Goal: Task Accomplishment & Management: Manage account settings

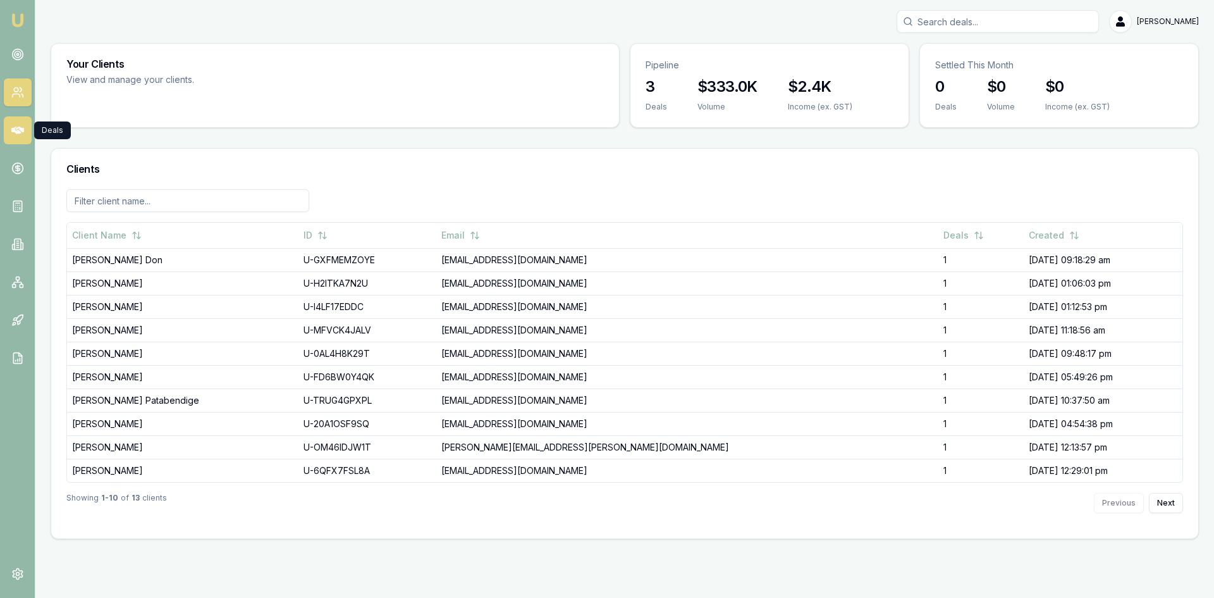
click at [9, 130] on link at bounding box center [18, 130] width 28 height 28
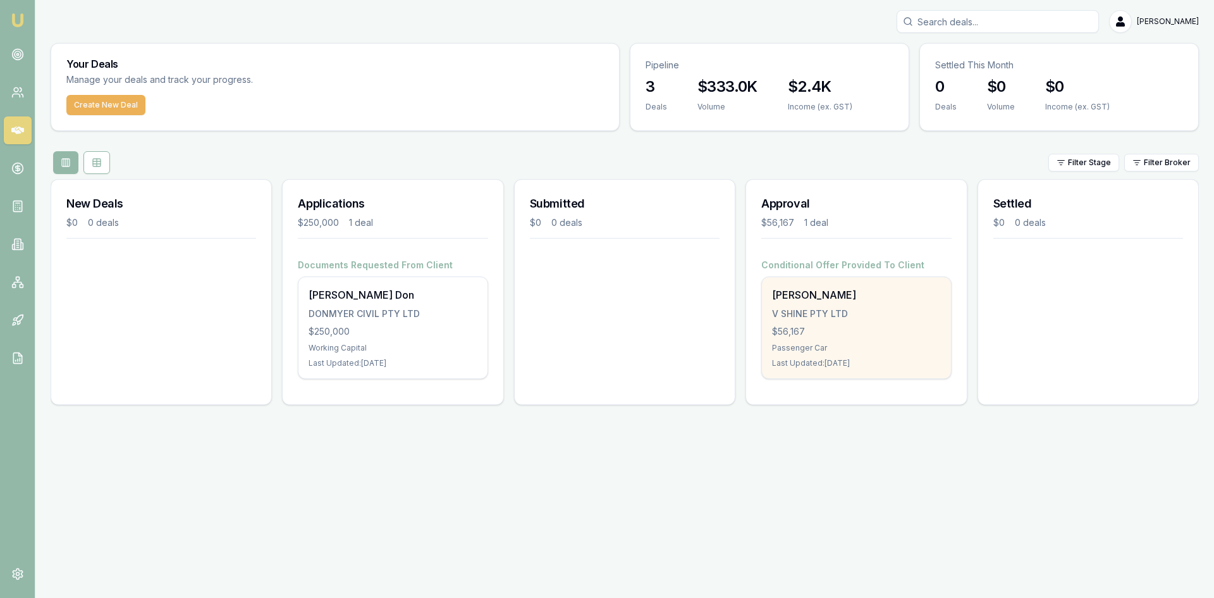
click at [813, 326] on div "$56,167" at bounding box center [856, 331] width 168 height 13
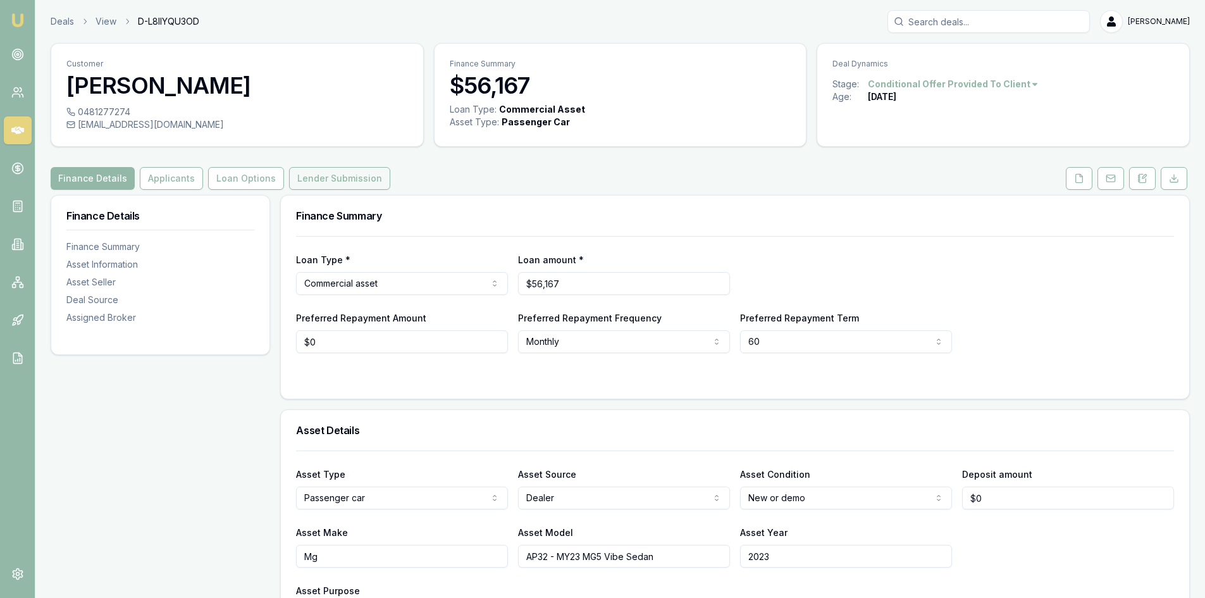
click at [289, 175] on button "Lender Submission" at bounding box center [339, 178] width 101 height 23
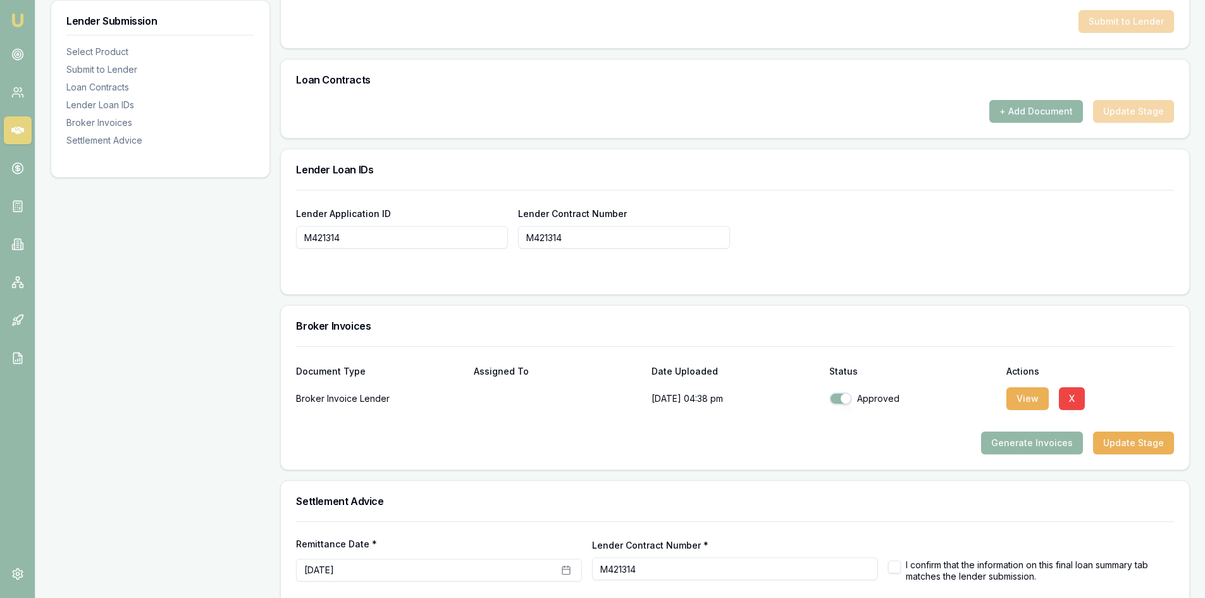
scroll to position [825, 0]
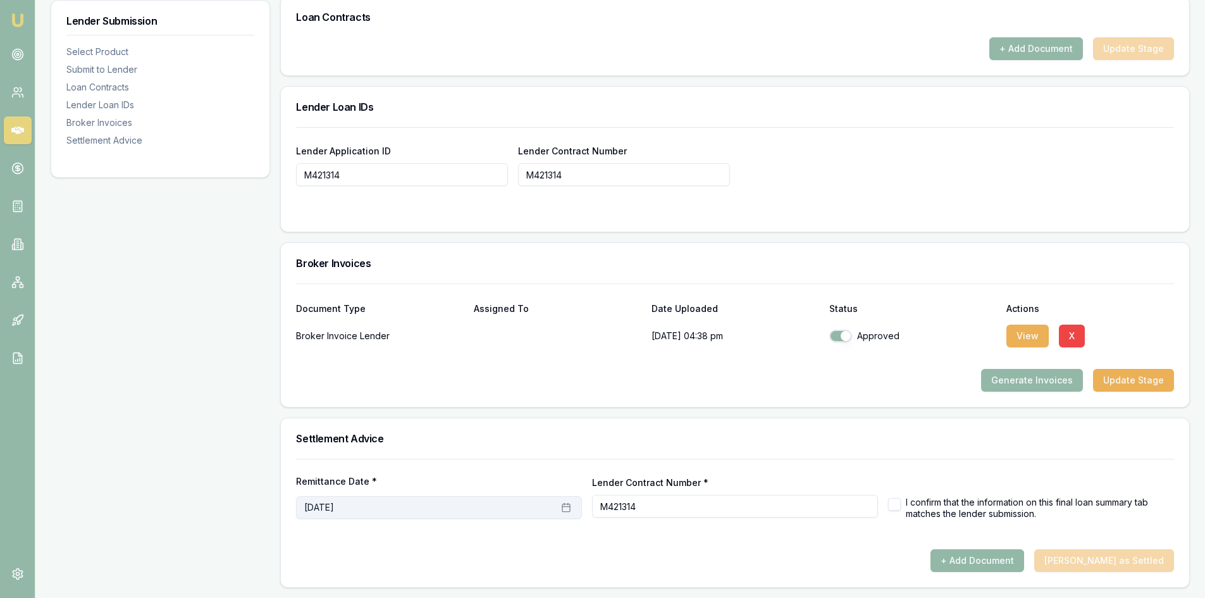
click at [561, 510] on icon "button" at bounding box center [566, 507] width 10 height 10
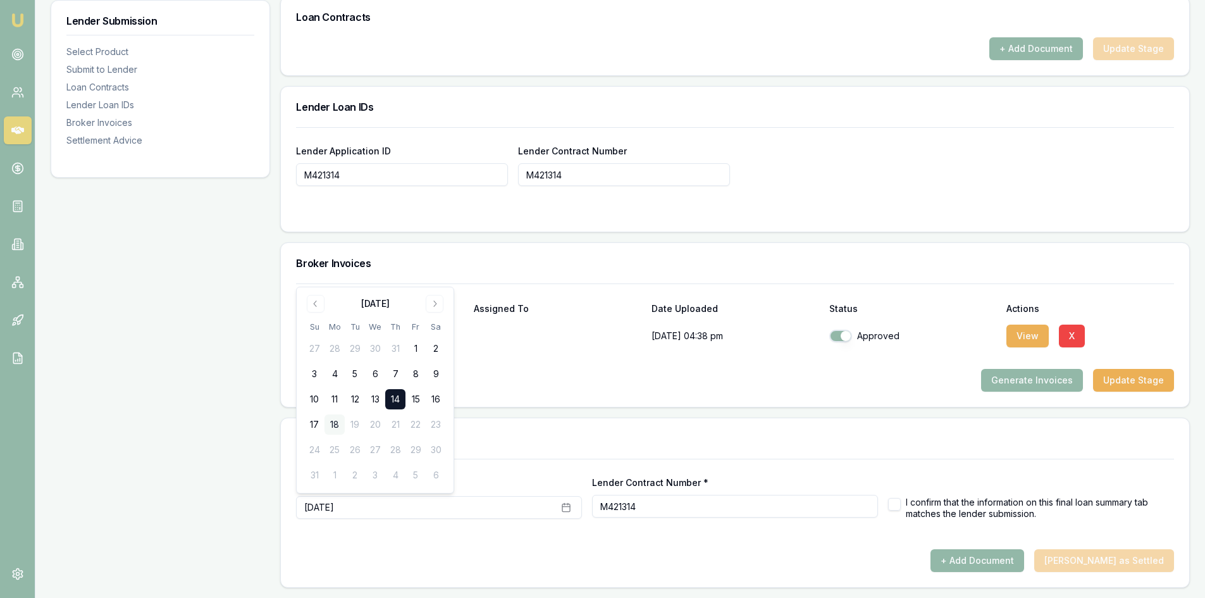
click at [341, 421] on button "18" at bounding box center [334, 424] width 20 height 20
click at [334, 424] on button "18" at bounding box center [334, 424] width 20 height 20
click at [338, 424] on button "18" at bounding box center [334, 424] width 20 height 20
click at [442, 553] on div "+ Add Document [PERSON_NAME] as Settled" at bounding box center [735, 560] width 878 height 23
click at [897, 507] on button "button" at bounding box center [894, 504] width 13 height 13
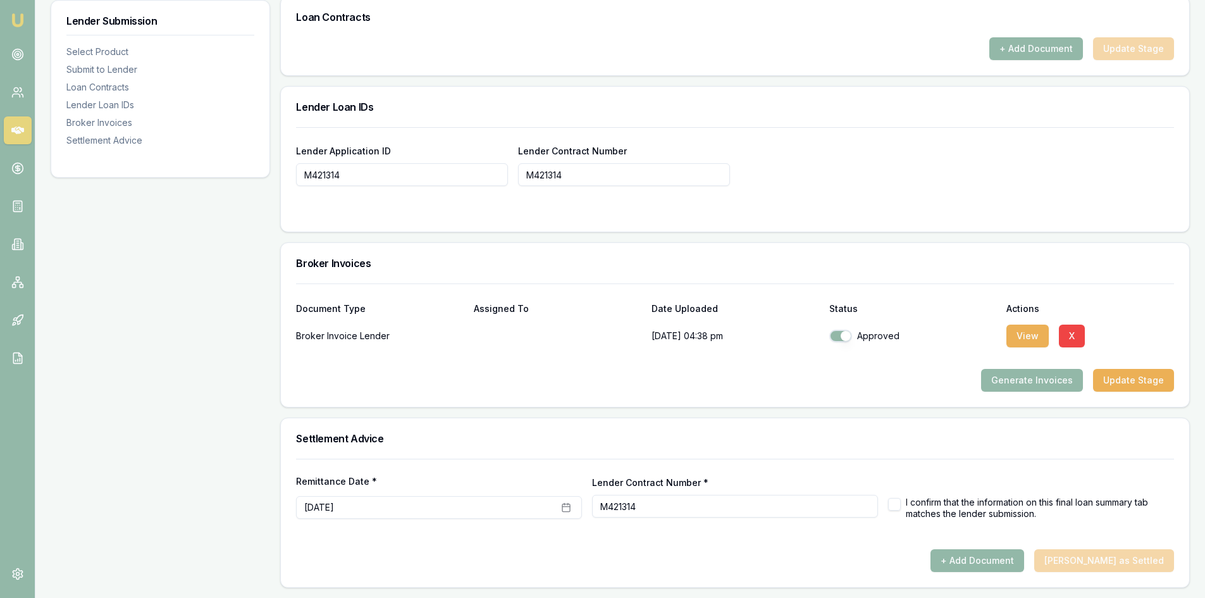
checkbox input "true"
click at [1023, 559] on button "+ Add Document" at bounding box center [977, 560] width 94 height 23
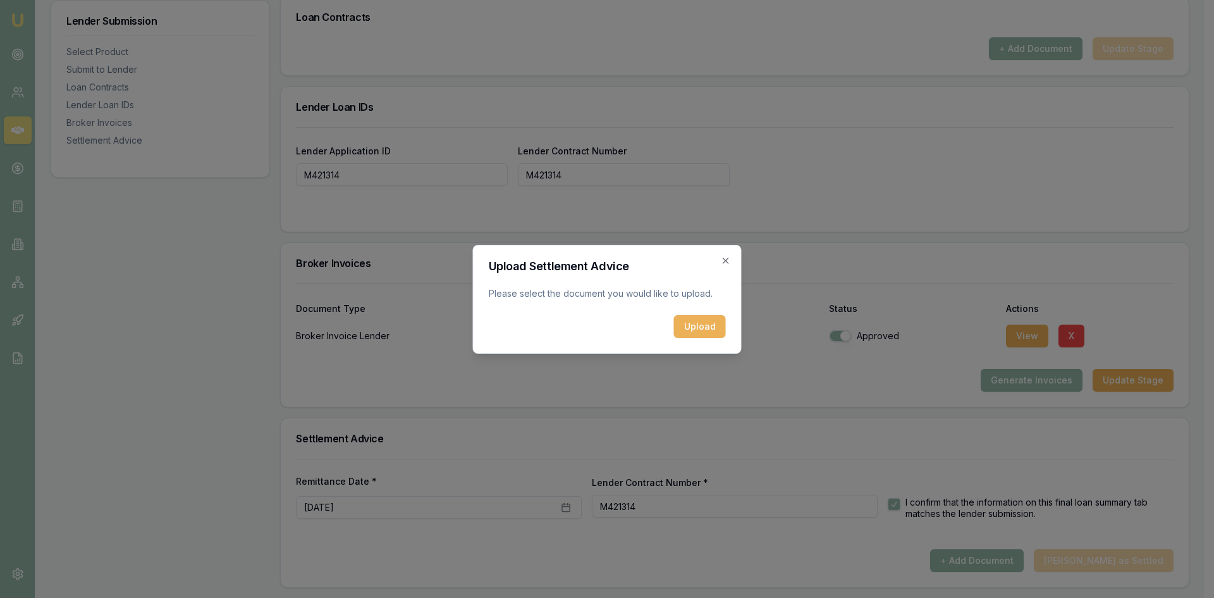
click at [726, 328] on div "Upload Settlement Advice Please select the document you would like to upload. U…" at bounding box center [607, 299] width 269 height 109
click at [715, 331] on button "Upload" at bounding box center [700, 326] width 52 height 23
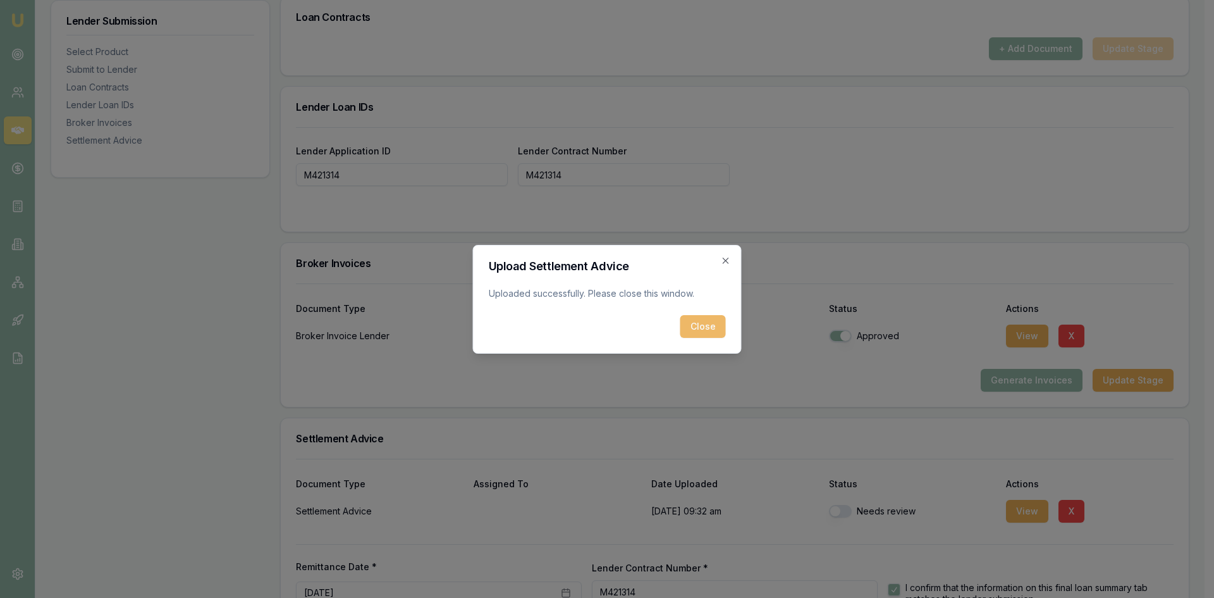
click at [700, 328] on button "Close" at bounding box center [703, 326] width 46 height 23
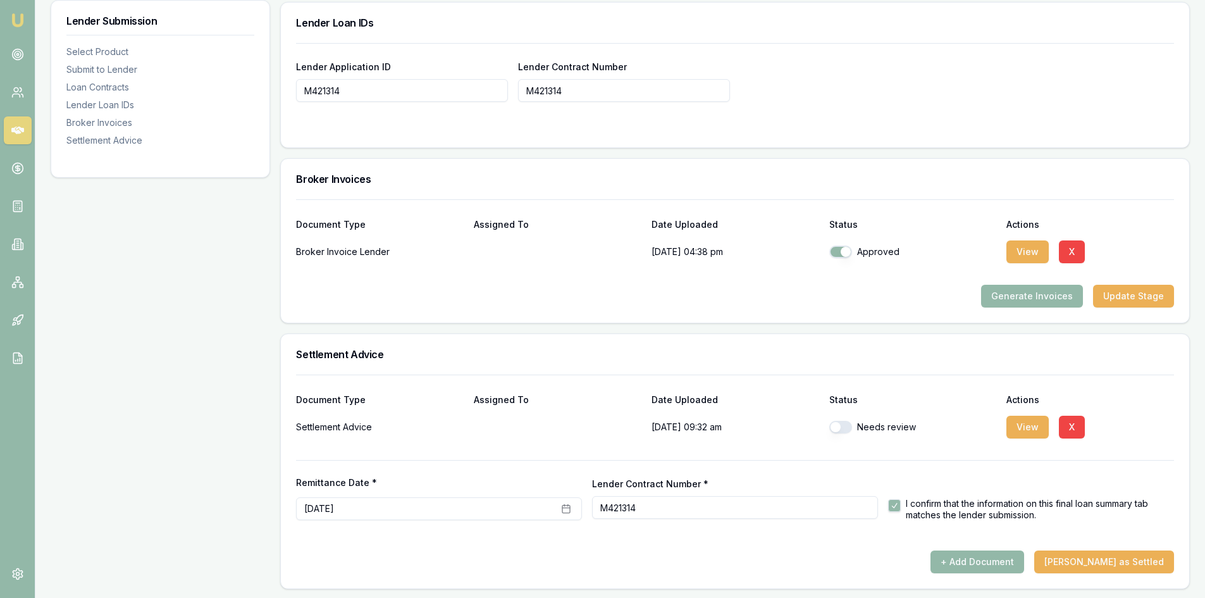
scroll to position [910, 0]
click at [1021, 423] on button "View" at bounding box center [1027, 425] width 42 height 23
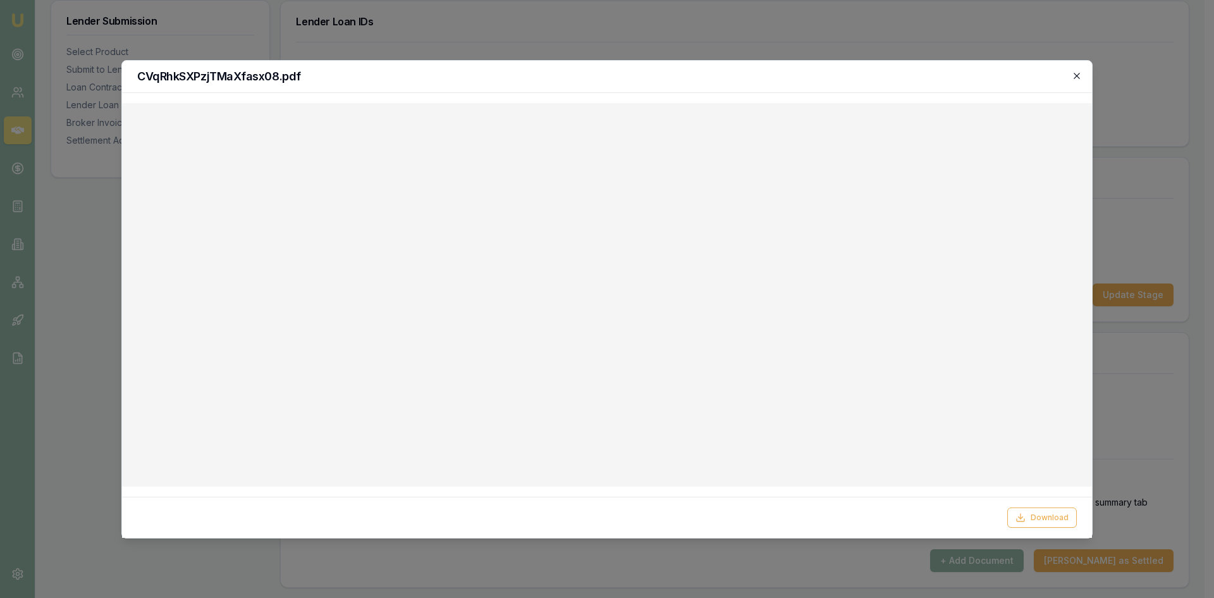
click at [1075, 76] on icon "button" at bounding box center [1077, 76] width 10 height 10
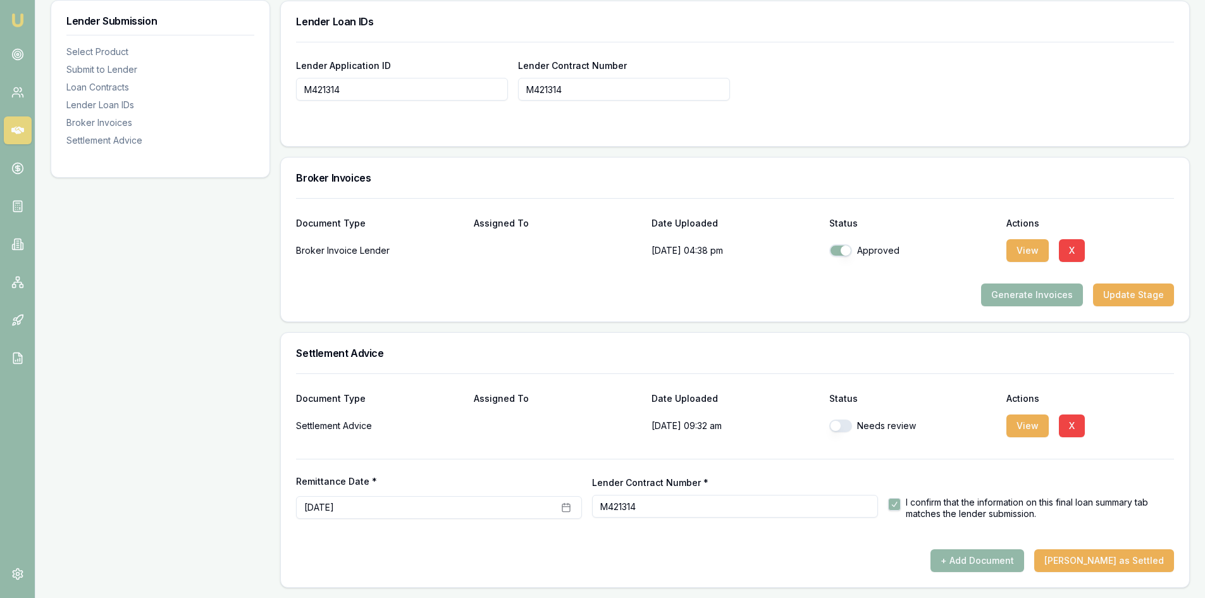
click at [837, 427] on button "button" at bounding box center [840, 425] width 23 height 13
checkbox input "true"
click at [1123, 564] on button "[PERSON_NAME] as Settled" at bounding box center [1104, 560] width 140 height 23
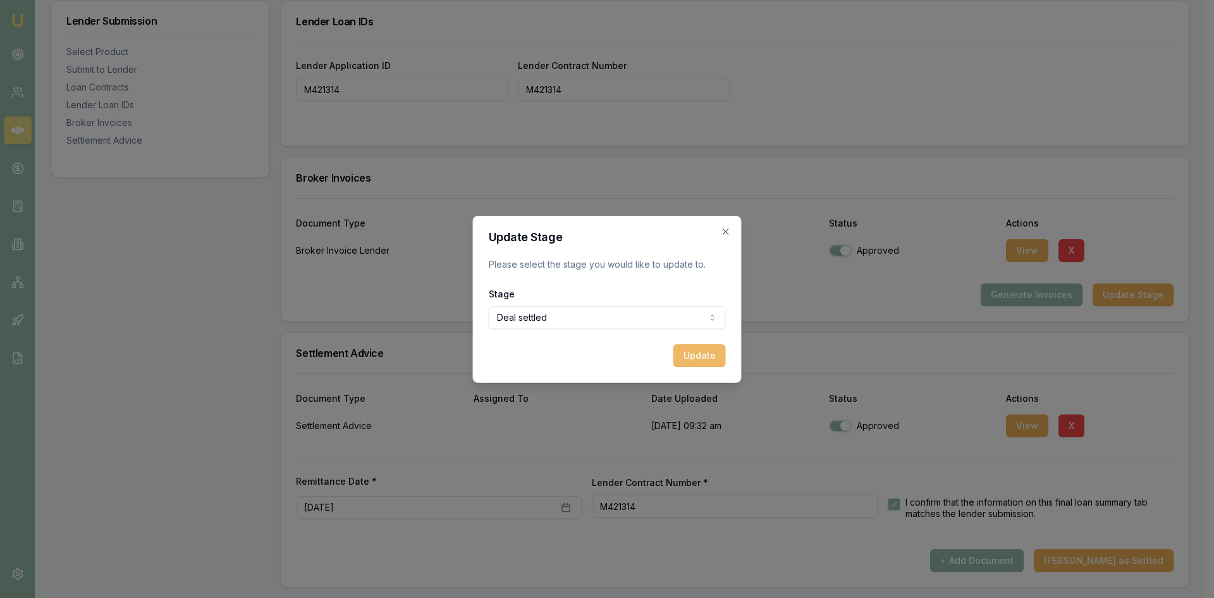
click at [698, 352] on button "Update" at bounding box center [699, 355] width 52 height 23
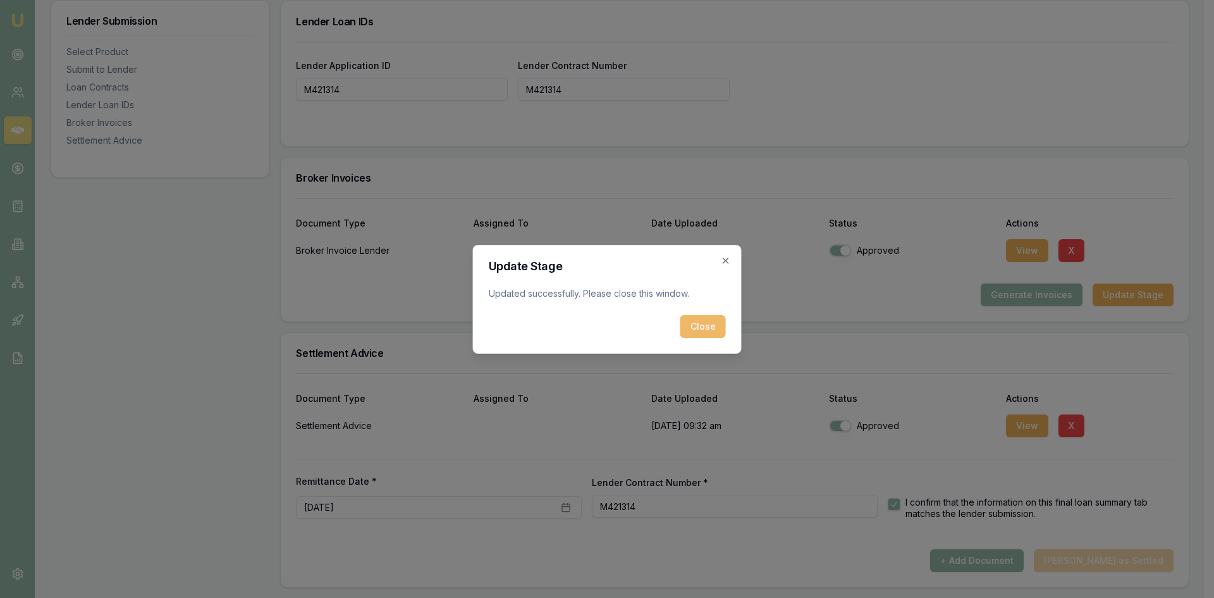
click at [697, 326] on button "Close" at bounding box center [703, 326] width 46 height 23
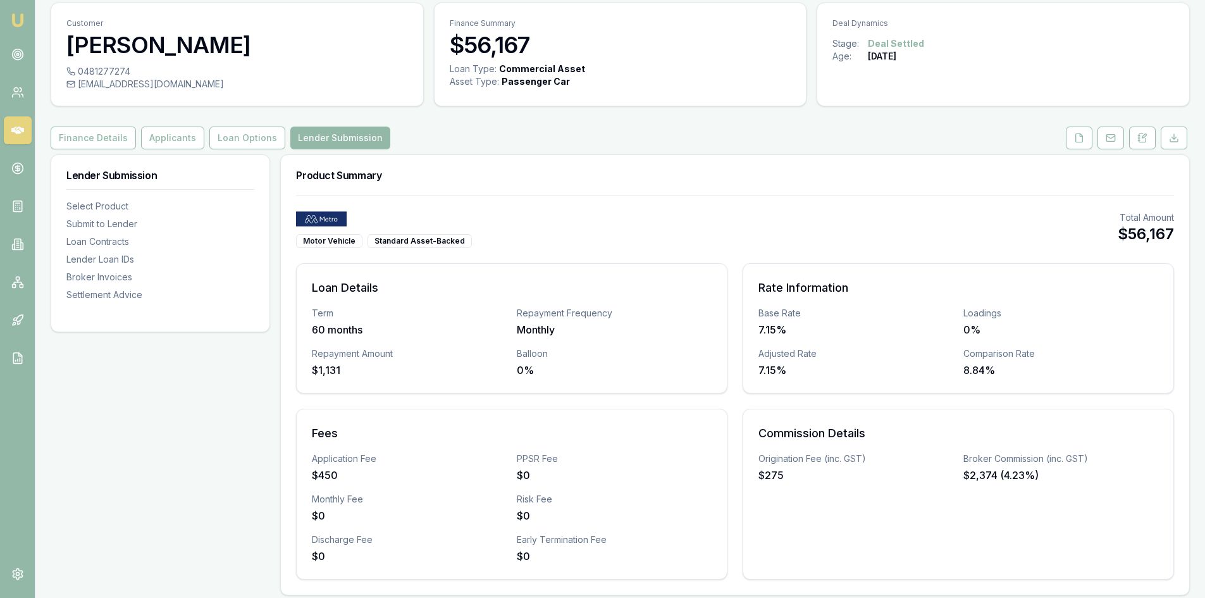
scroll to position [0, 0]
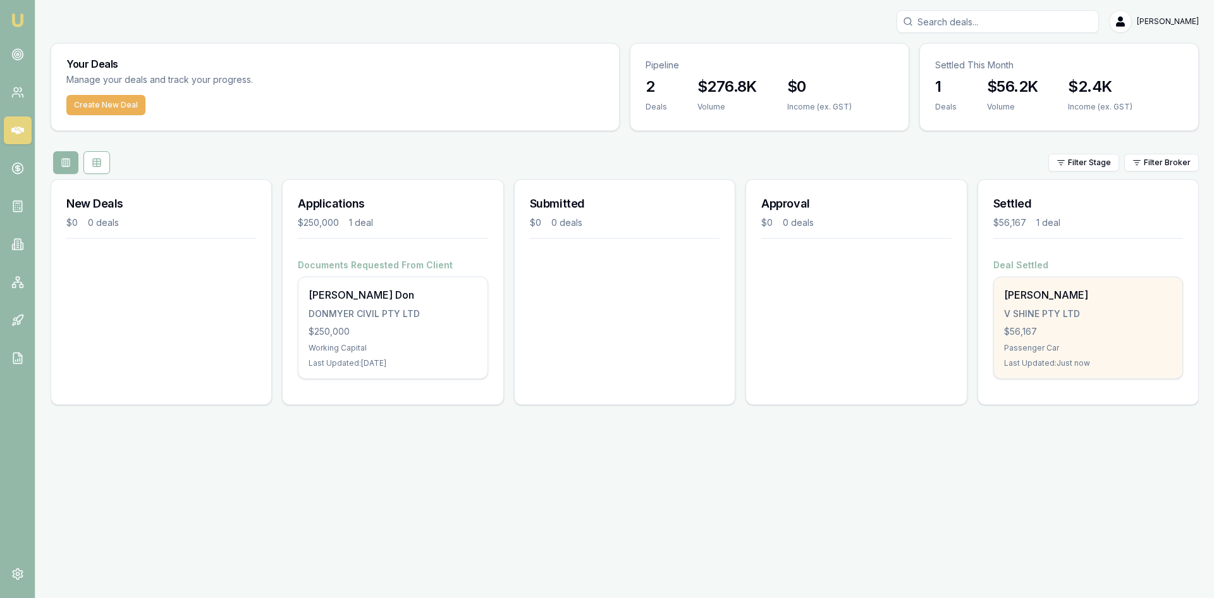
click at [1042, 335] on div "$56,167" at bounding box center [1088, 331] width 168 height 13
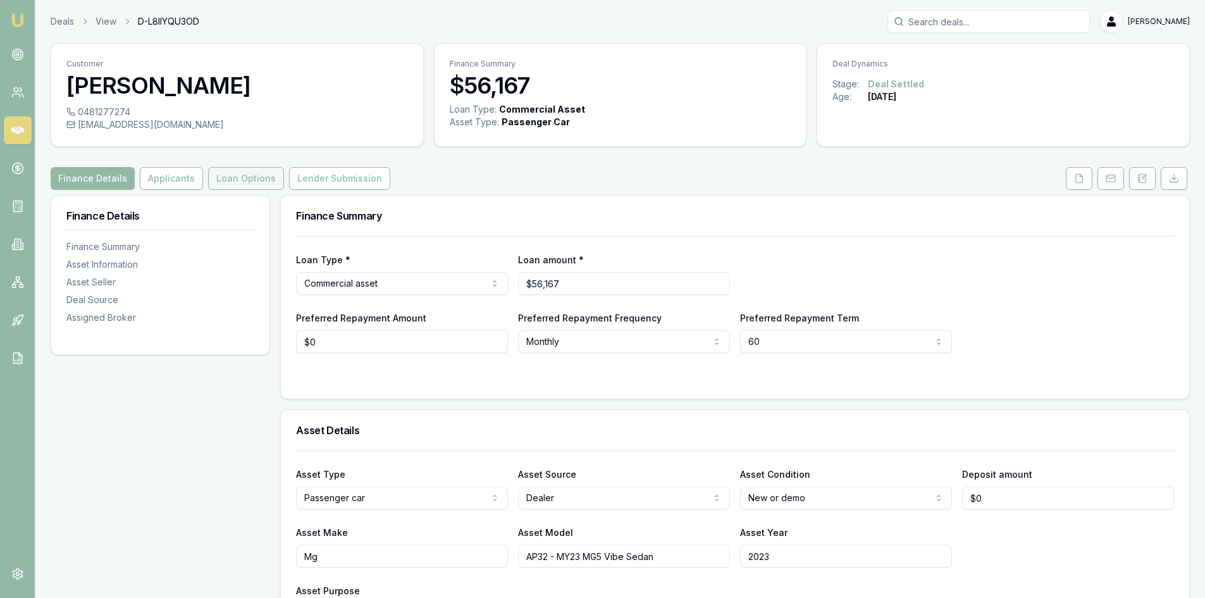
click at [245, 181] on button "Loan Options" at bounding box center [246, 178] width 76 height 23
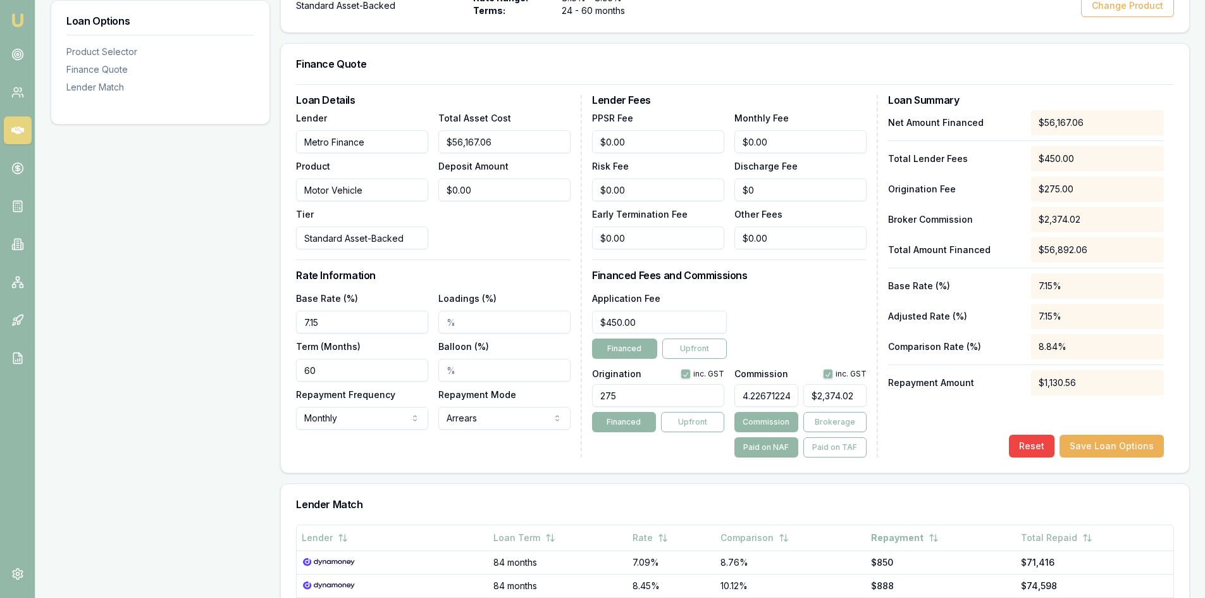
scroll to position [316, 0]
